Goal: Information Seeking & Learning: Learn about a topic

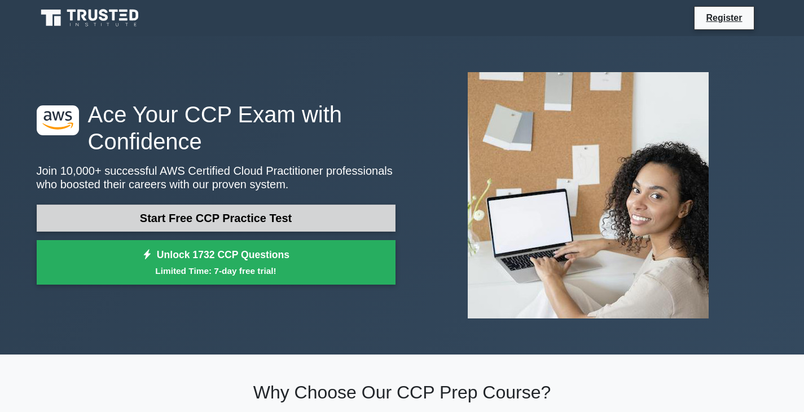
click at [257, 214] on link "Start Free CCP Practice Test" at bounding box center [216, 218] width 359 height 27
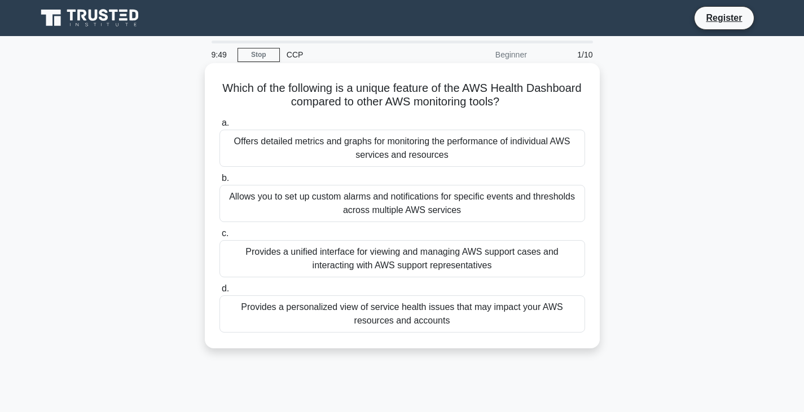
click at [442, 140] on div "Offers detailed metrics and graphs for monitoring the performance of individual…" at bounding box center [402, 148] width 366 height 37
click at [219, 127] on input "a. Offers detailed metrics and graphs for monitoring the performance of individ…" at bounding box center [219, 123] width 0 height 7
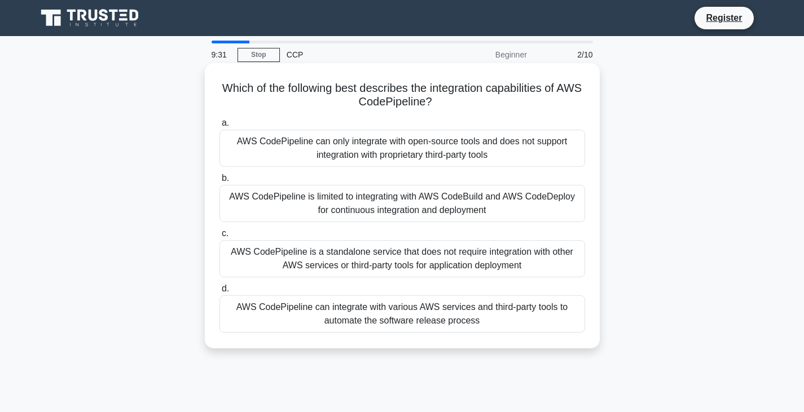
click at [400, 312] on div "AWS CodePipeline can integrate with various AWS services and third-party tools …" at bounding box center [402, 314] width 366 height 37
click at [219, 293] on input "d. AWS CodePipeline can integrate with various AWS services and third-party too…" at bounding box center [219, 288] width 0 height 7
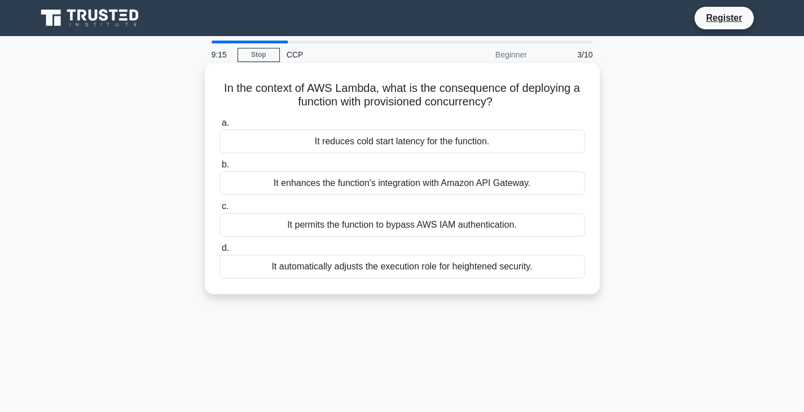
click at [459, 146] on div "It reduces cold start latency for the function." at bounding box center [402, 142] width 366 height 24
click at [219, 127] on input "a. It reduces cold start latency for the function." at bounding box center [219, 123] width 0 height 7
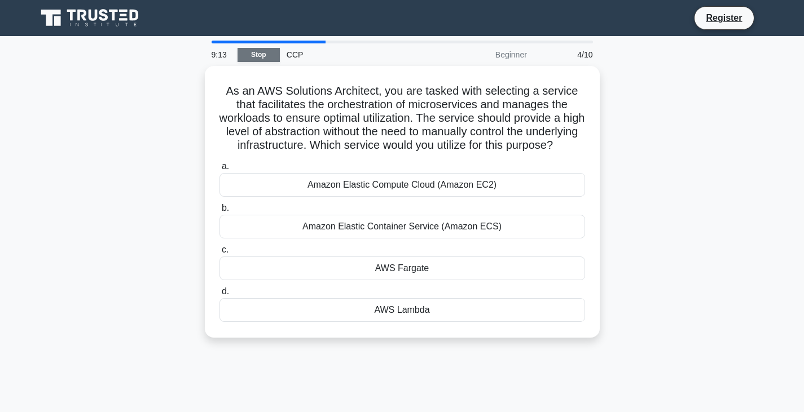
click at [258, 56] on link "Stop" at bounding box center [259, 55] width 42 height 14
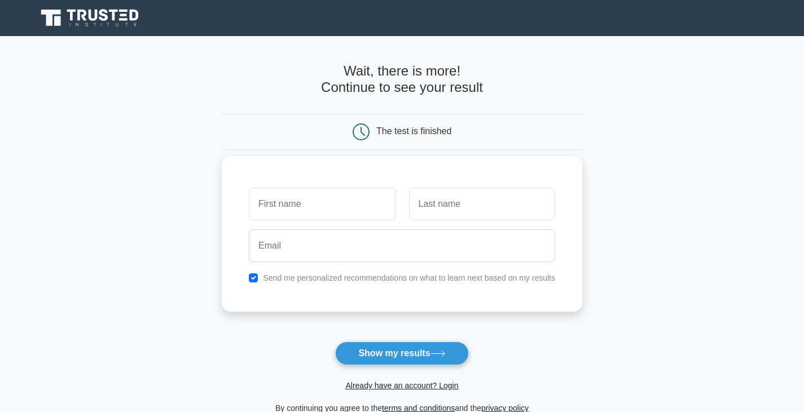
click at [318, 207] on input "text" at bounding box center [322, 204] width 146 height 33
type input "b"
type input "vishnu"
click at [465, 210] on input "text" at bounding box center [482, 204] width 146 height 33
type input "n"
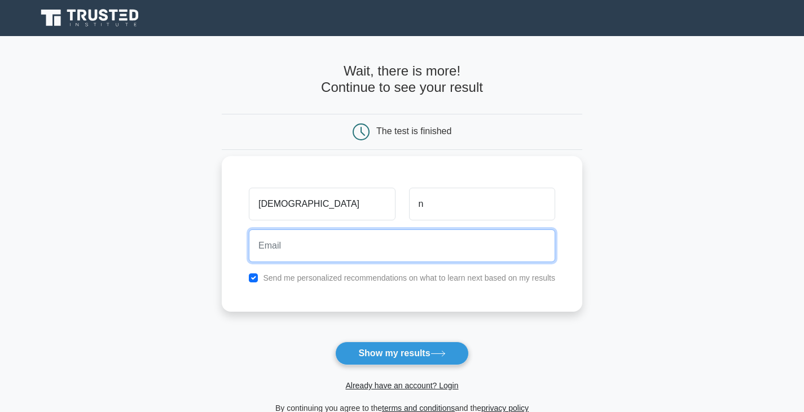
click at [453, 235] on input "email" at bounding box center [402, 246] width 306 height 33
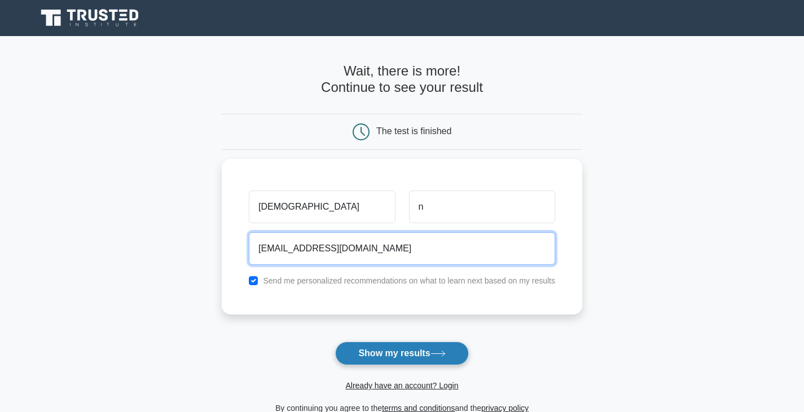
type input "vacharya840@gmail.com"
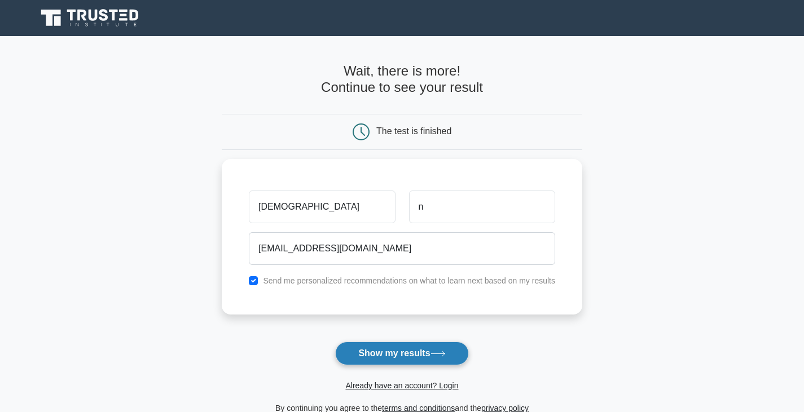
click at [393, 348] on button "Show my results" at bounding box center [401, 354] width 133 height 24
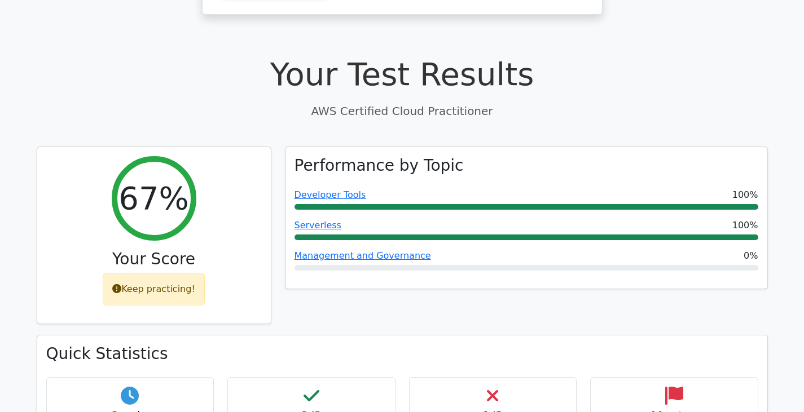
scroll to position [283, 0]
